Goal: Information Seeking & Learning: Learn about a topic

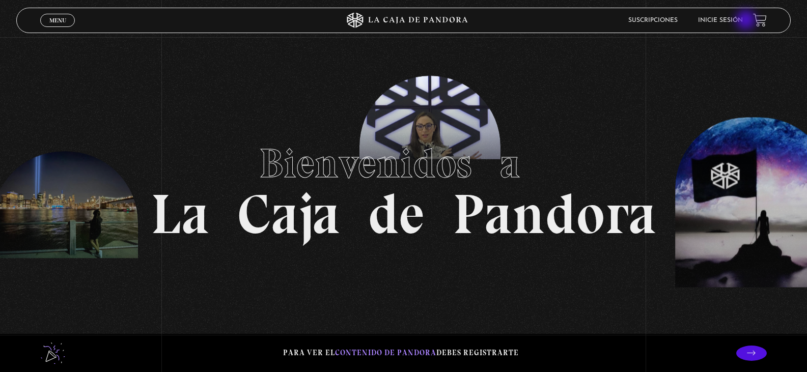
click at [743, 21] on link "Inicie sesión" at bounding box center [720, 20] width 45 height 6
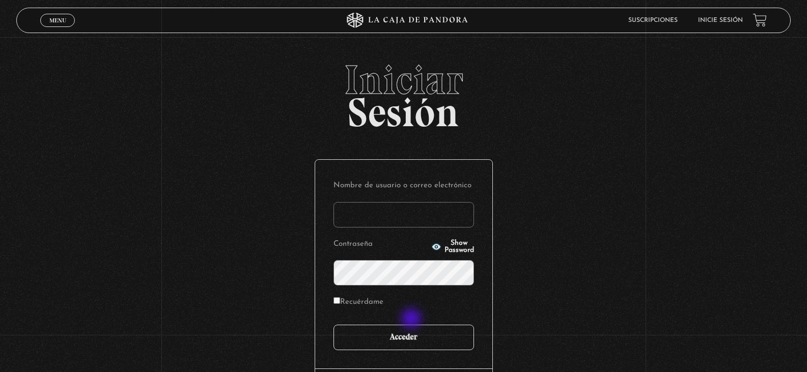
type input "laurensanabriavargas@gmail.com"
click at [440, 327] on input "Acceder" at bounding box center [404, 337] width 141 height 25
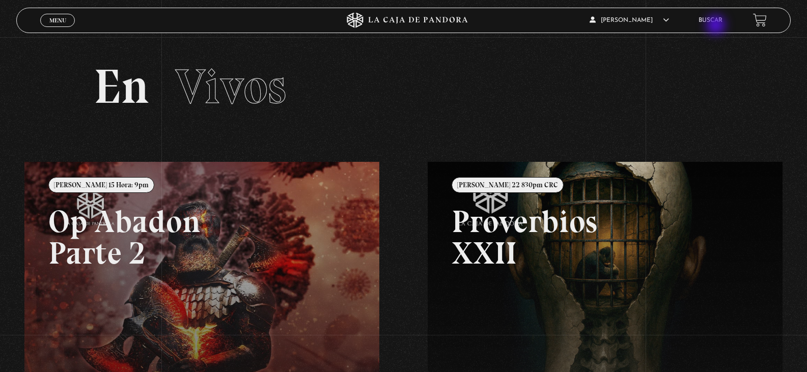
click at [712, 22] on link "Buscar" at bounding box center [711, 20] width 24 height 6
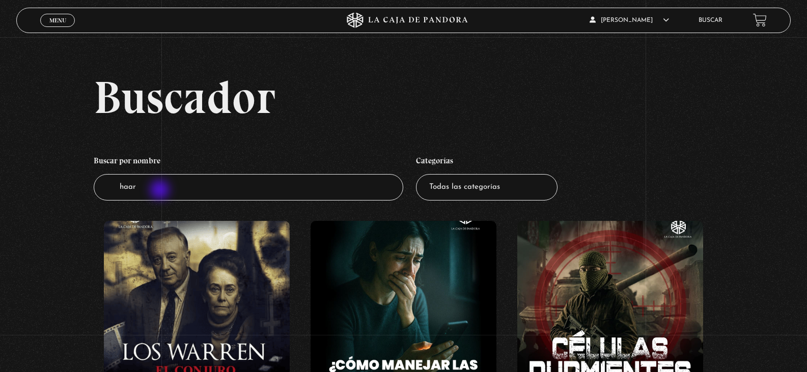
type input "haarp"
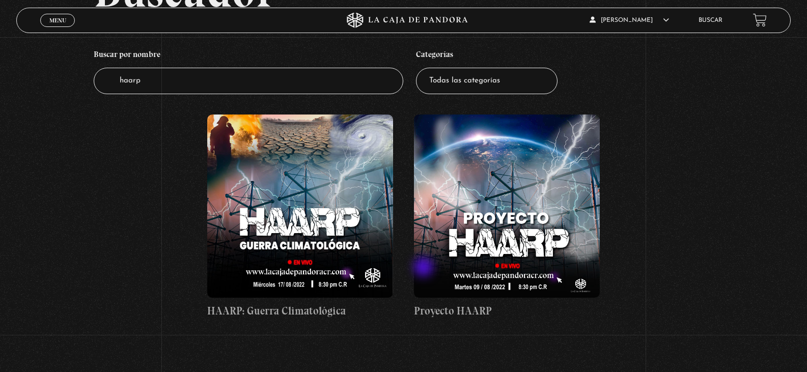
scroll to position [102, 0]
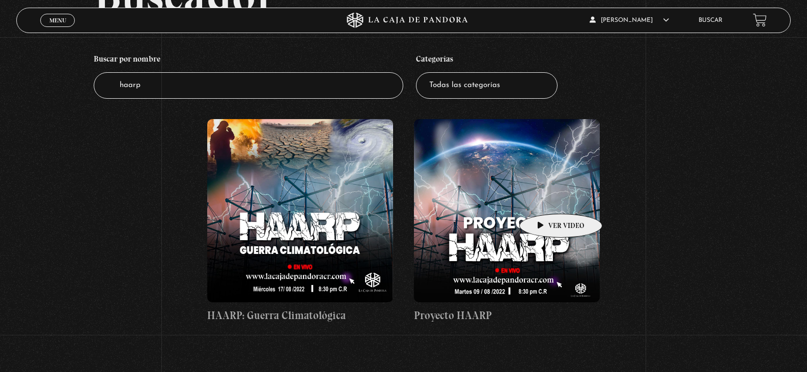
click at [545, 199] on figure at bounding box center [507, 210] width 186 height 183
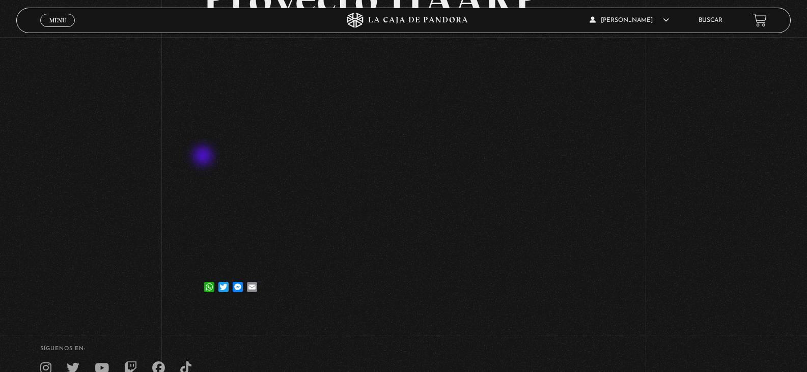
scroll to position [102, 0]
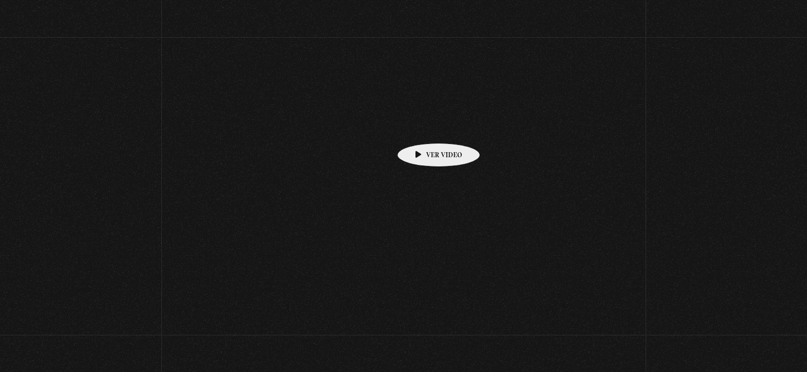
scroll to position [106, 0]
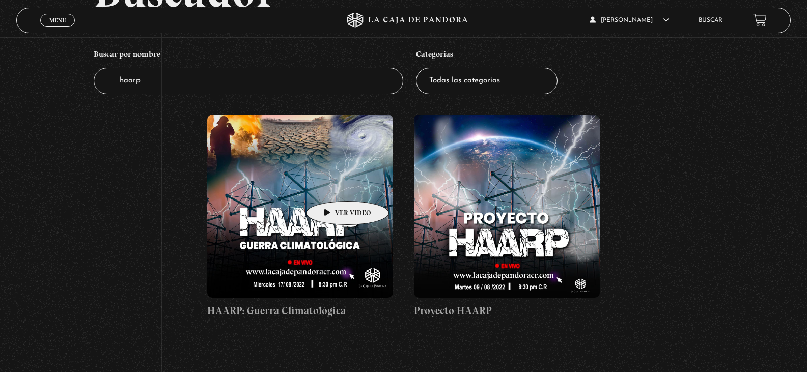
click at [332, 186] on figure at bounding box center [300, 206] width 186 height 183
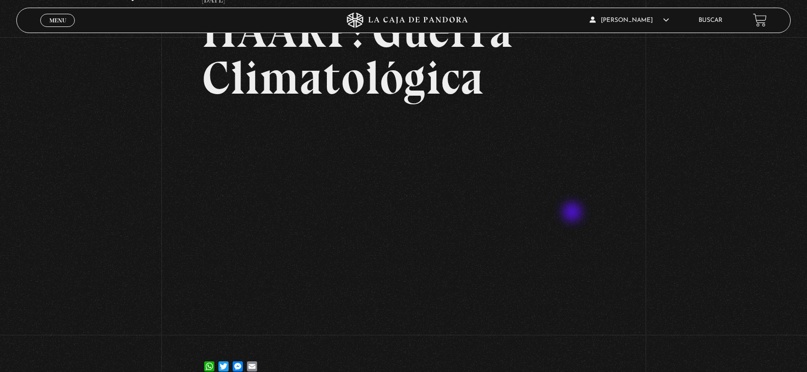
scroll to position [153, 0]
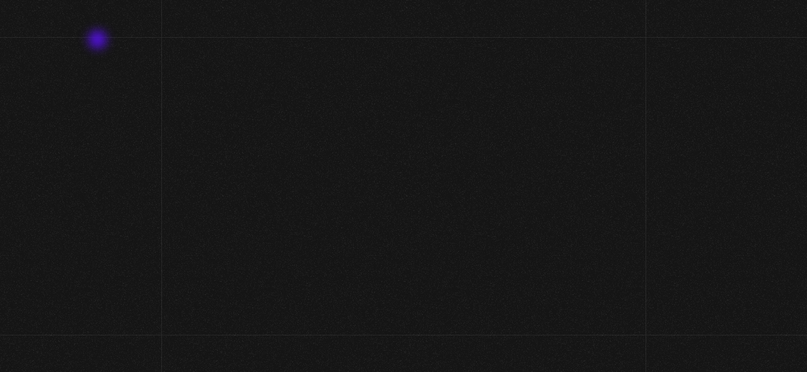
scroll to position [106, 0]
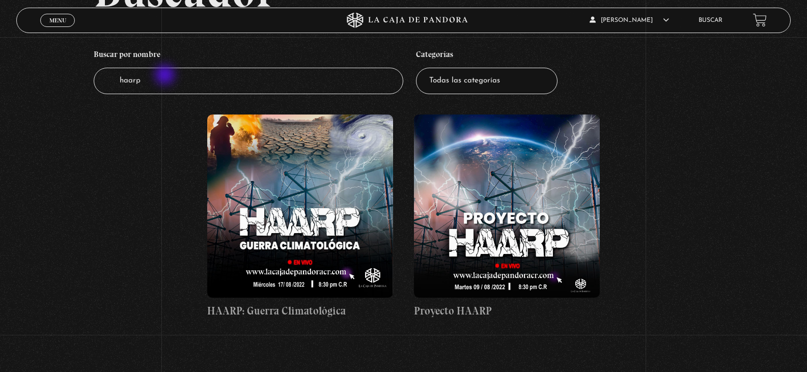
click at [166, 76] on input "haarp" at bounding box center [249, 81] width 310 height 27
drag, startPoint x: 166, startPoint y: 76, endPoint x: 75, endPoint y: 72, distance: 90.8
click at [75, 72] on div "Buscador Buscar por nombre Buscador haarp Categorías Todas las categorías 11:11…" at bounding box center [403, 154] width 807 height 372
type input "nube"
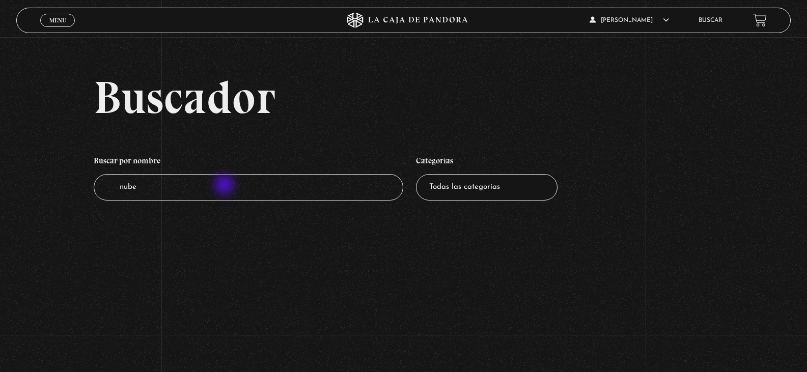
click at [226, 186] on input "nube" at bounding box center [249, 187] width 310 height 27
type input "n"
type input "haarp"
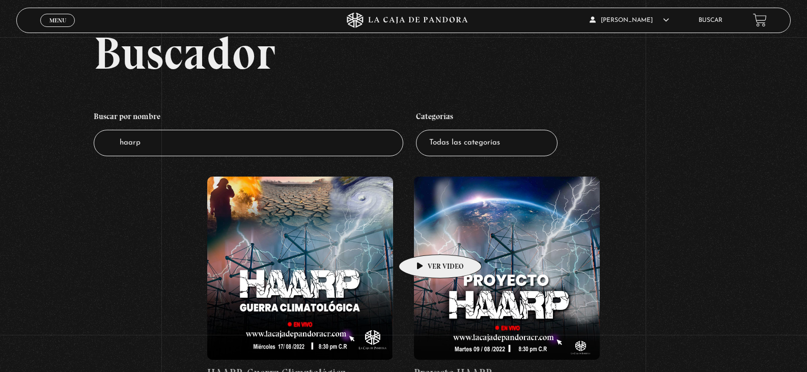
scroll to position [102, 0]
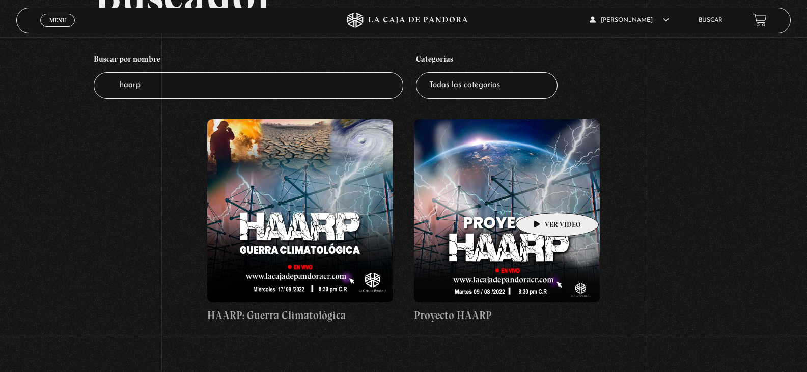
click at [542, 198] on figure at bounding box center [507, 210] width 186 height 183
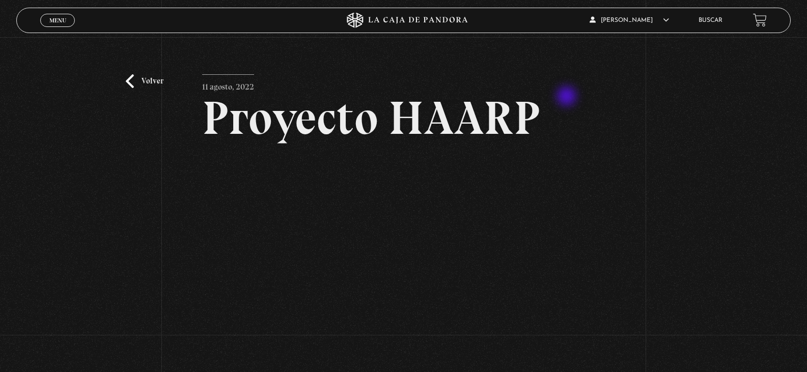
click at [572, 80] on article "11 agosto, 2022 Proyecto HAARP WhatsApp Twitter Messenger Email" at bounding box center [403, 247] width 403 height 346
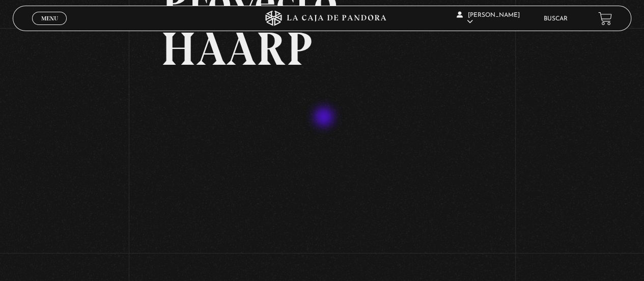
scroll to position [114, 0]
